Goal: Communication & Community: Connect with others

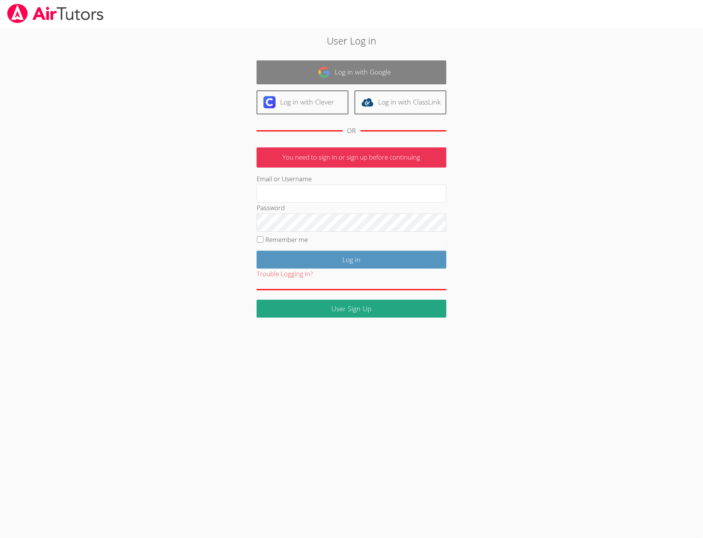
click at [388, 70] on link "Log in with Google" at bounding box center [352, 72] width 190 height 24
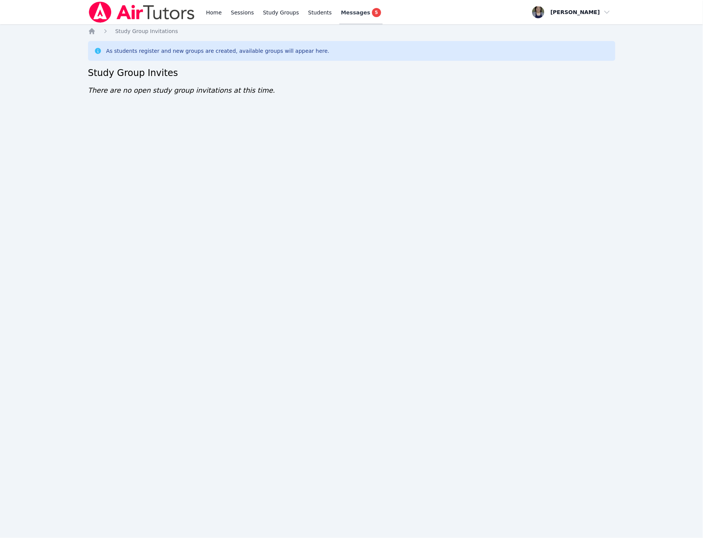
click at [372, 13] on span "5" at bounding box center [376, 12] width 9 height 9
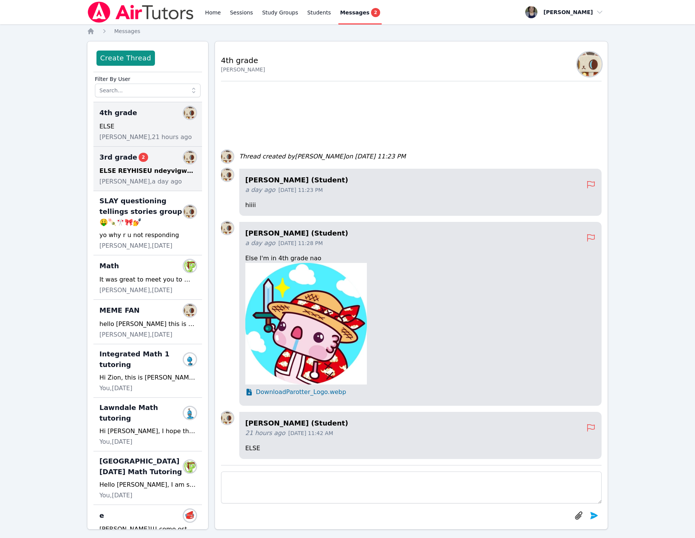
click at [123, 175] on div "ELSE REYHISEU ndeyvigwuf;aovhsbjguyfdbjwugvebajsaDKjirfuhgrhuhghuwuu-ok xibjcbj…" at bounding box center [147, 170] width 96 height 9
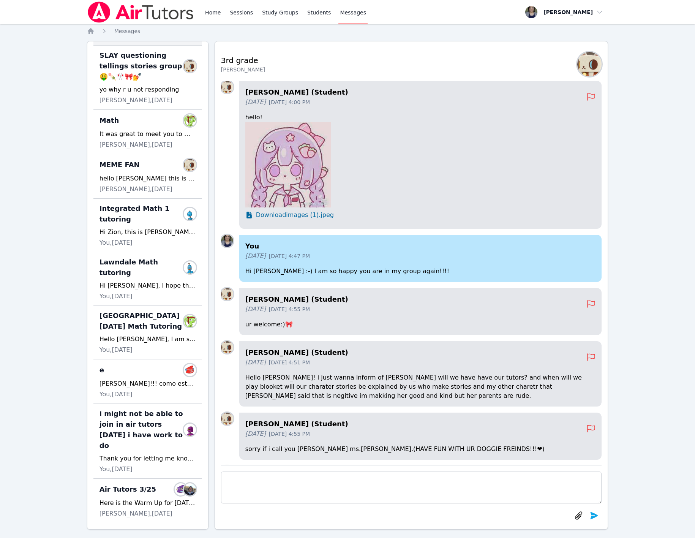
scroll to position [-1081, 0]
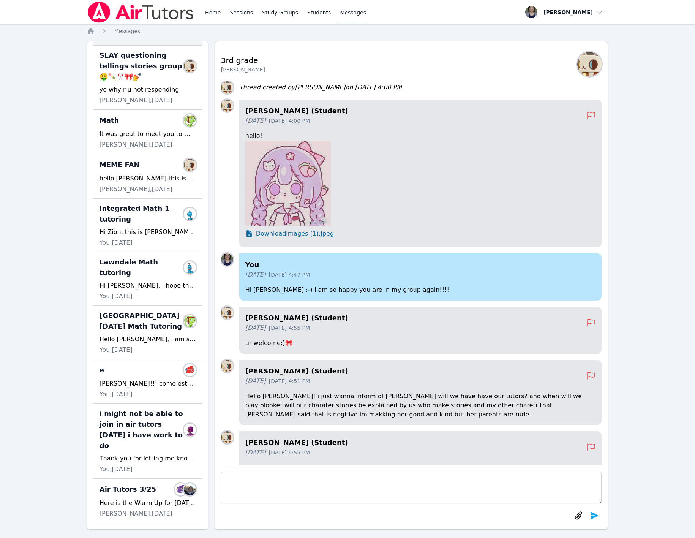
click at [446, 219] on div at bounding box center [420, 182] width 350 height 85
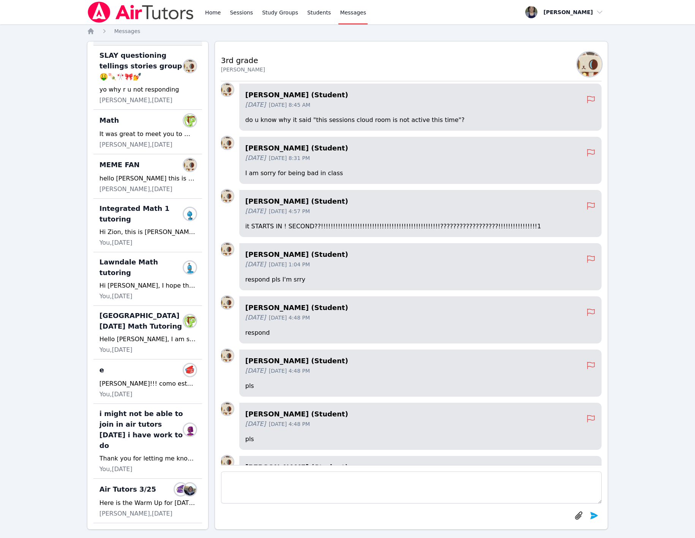
scroll to position [0, 0]
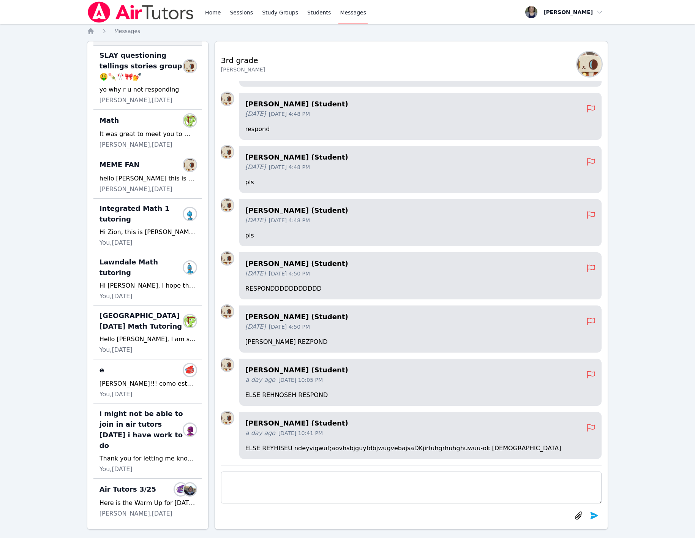
click at [476, 442] on div "Valerie Sandoval Guerrero (Student) a day ago Oct 3, 2025 10:41 PM ELSE REYHISE…" at bounding box center [420, 435] width 363 height 47
click at [212, 15] on link "Home" at bounding box center [212, 12] width 19 height 24
